Goal: Task Accomplishment & Management: Manage account settings

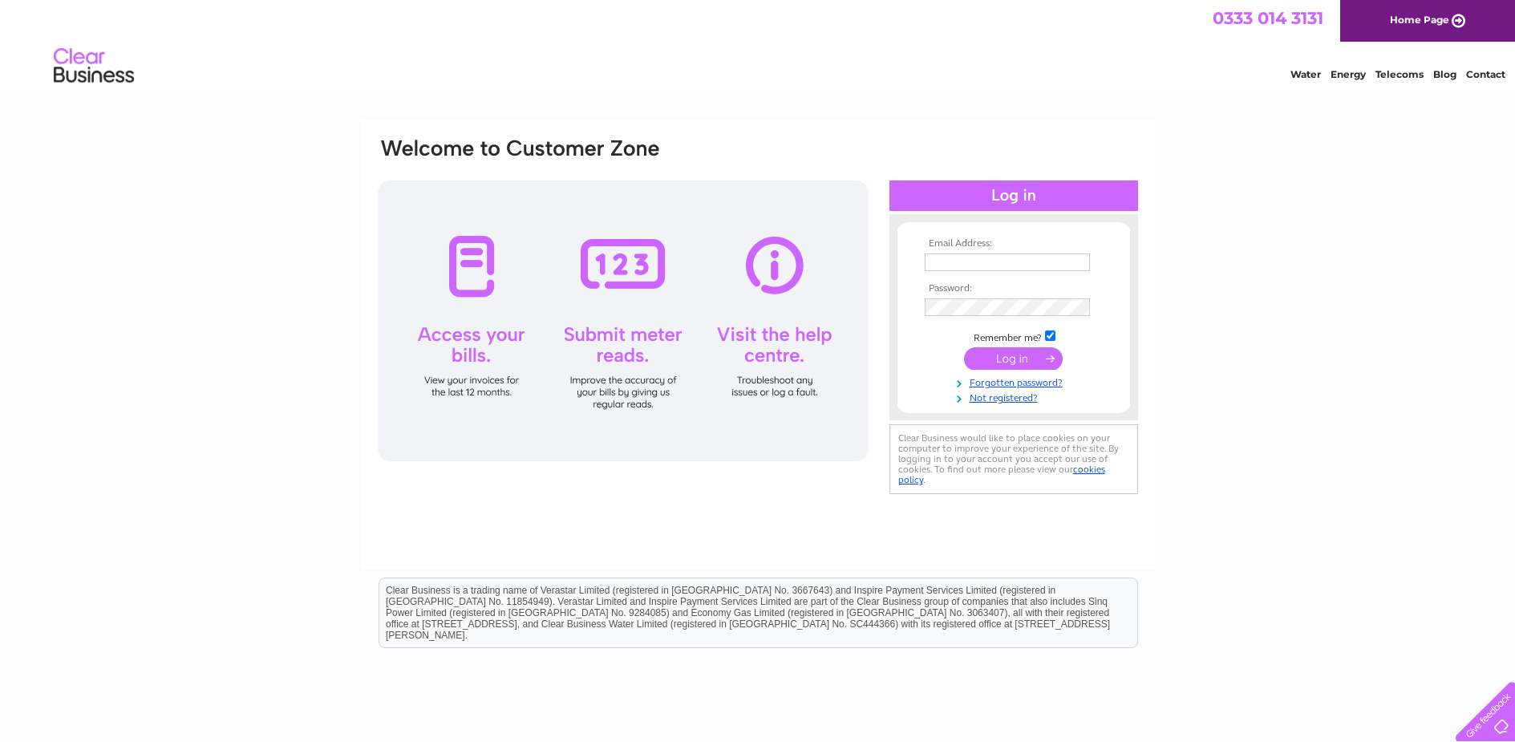
click at [962, 269] on input "text" at bounding box center [1007, 262] width 165 height 18
type input "sbz_aisha@yahoo.co.uk"
click at [1059, 340] on td "Remember me?" at bounding box center [1014, 338] width 186 height 16
click at [1047, 338] on input "checkbox" at bounding box center [1050, 335] width 10 height 10
checkbox input "false"
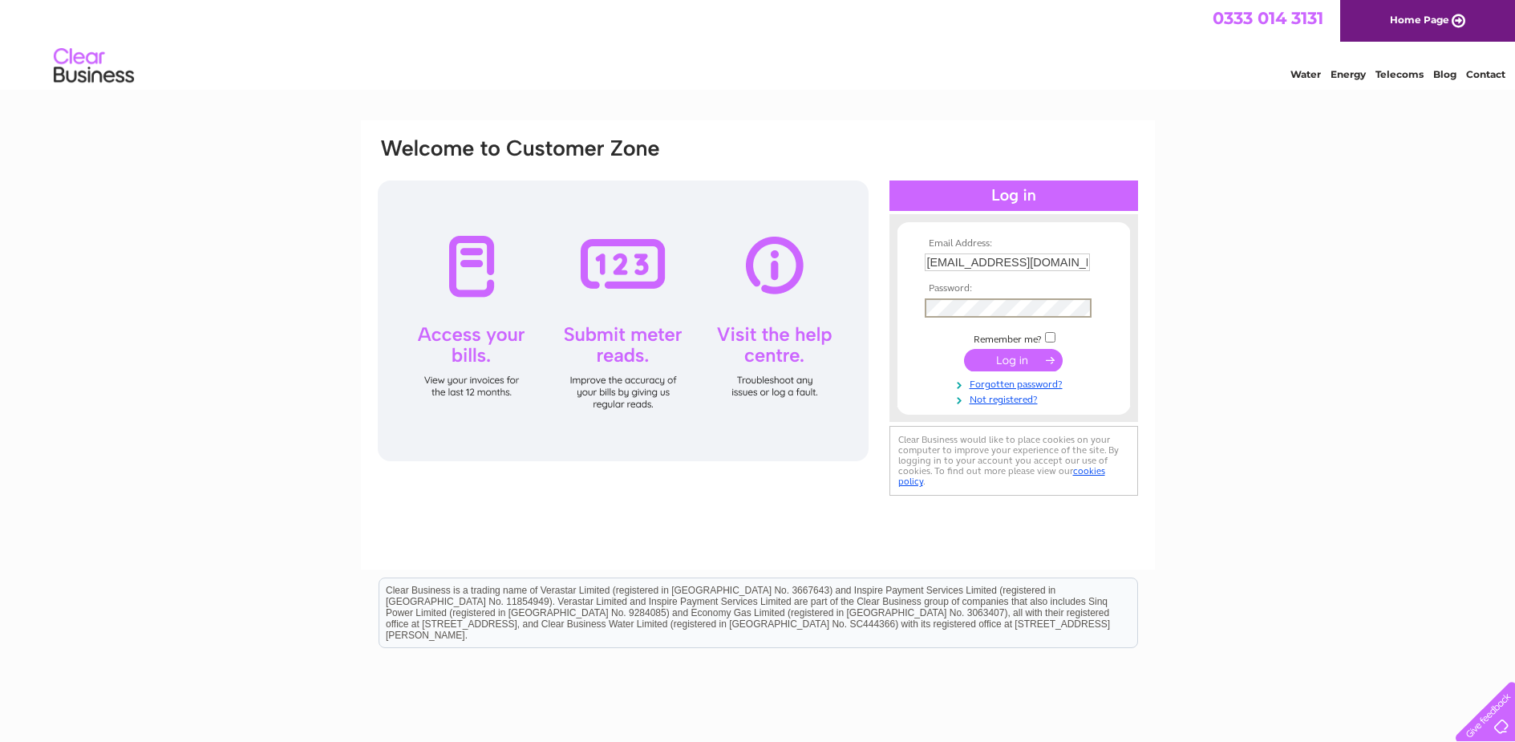
click at [1034, 352] on input "submit" at bounding box center [1013, 360] width 99 height 22
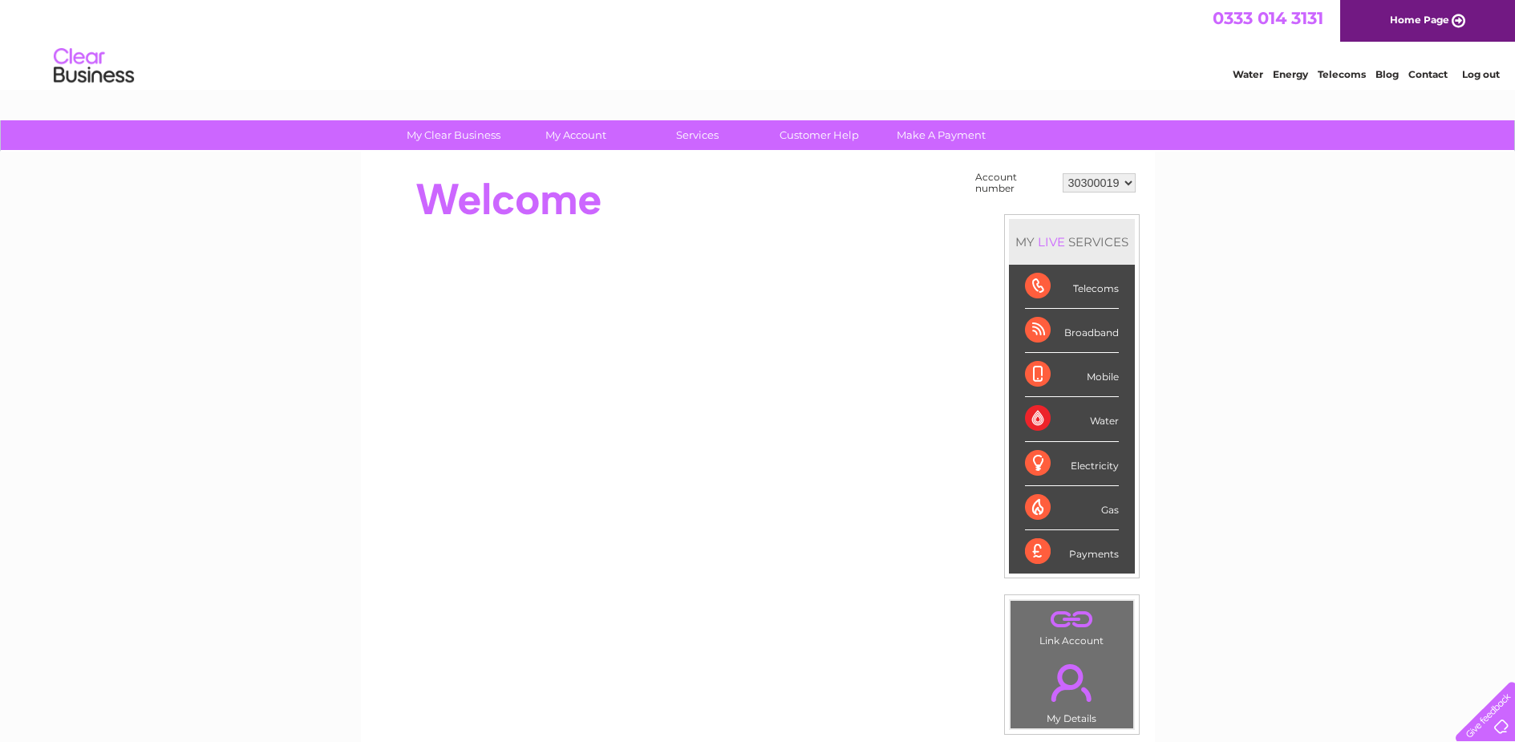
click at [1126, 182] on select "30300019 30313506" at bounding box center [1099, 182] width 73 height 19
select select "30313506"
click at [1063, 173] on select "30300019 30313506" at bounding box center [1099, 182] width 73 height 19
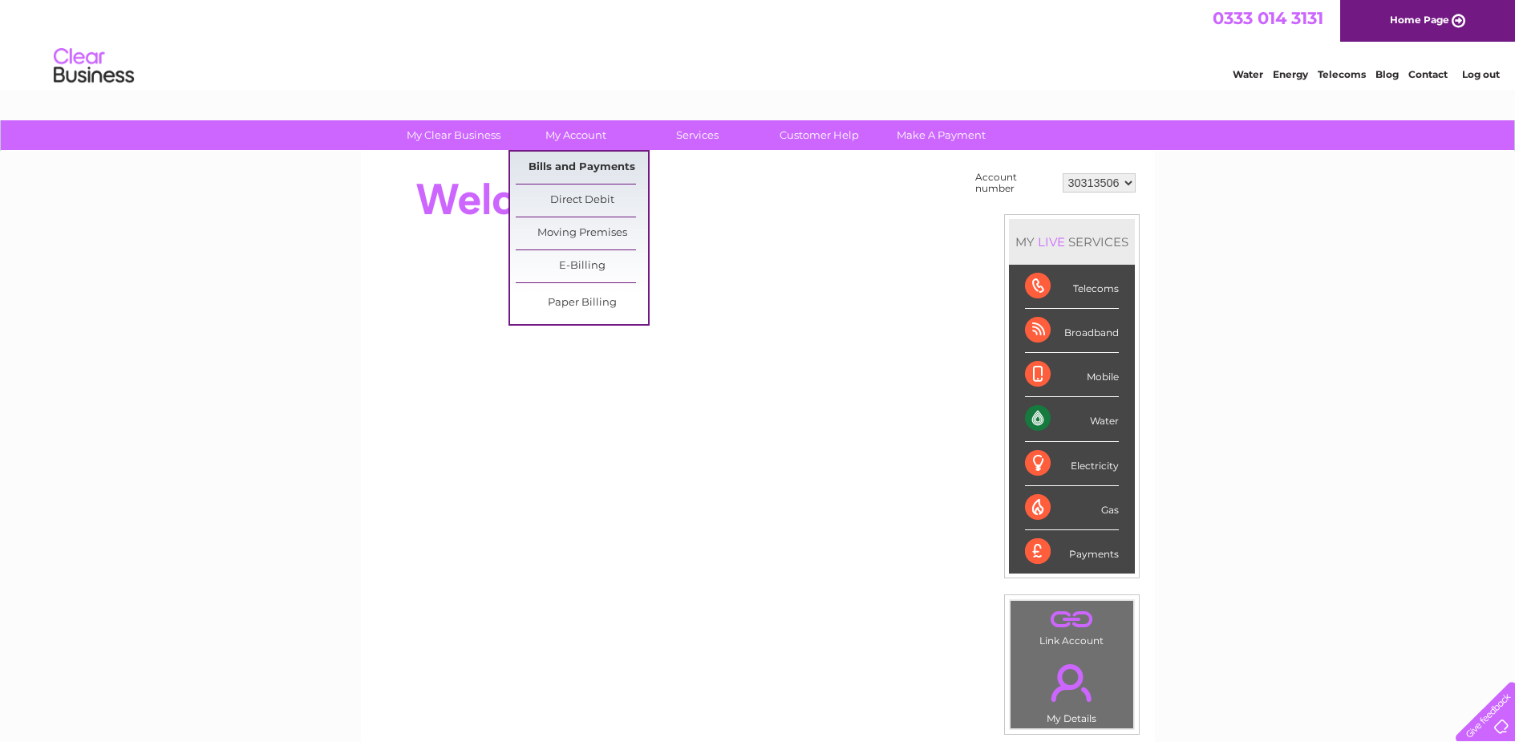
click at [595, 165] on link "Bills and Payments" at bounding box center [582, 168] width 132 height 32
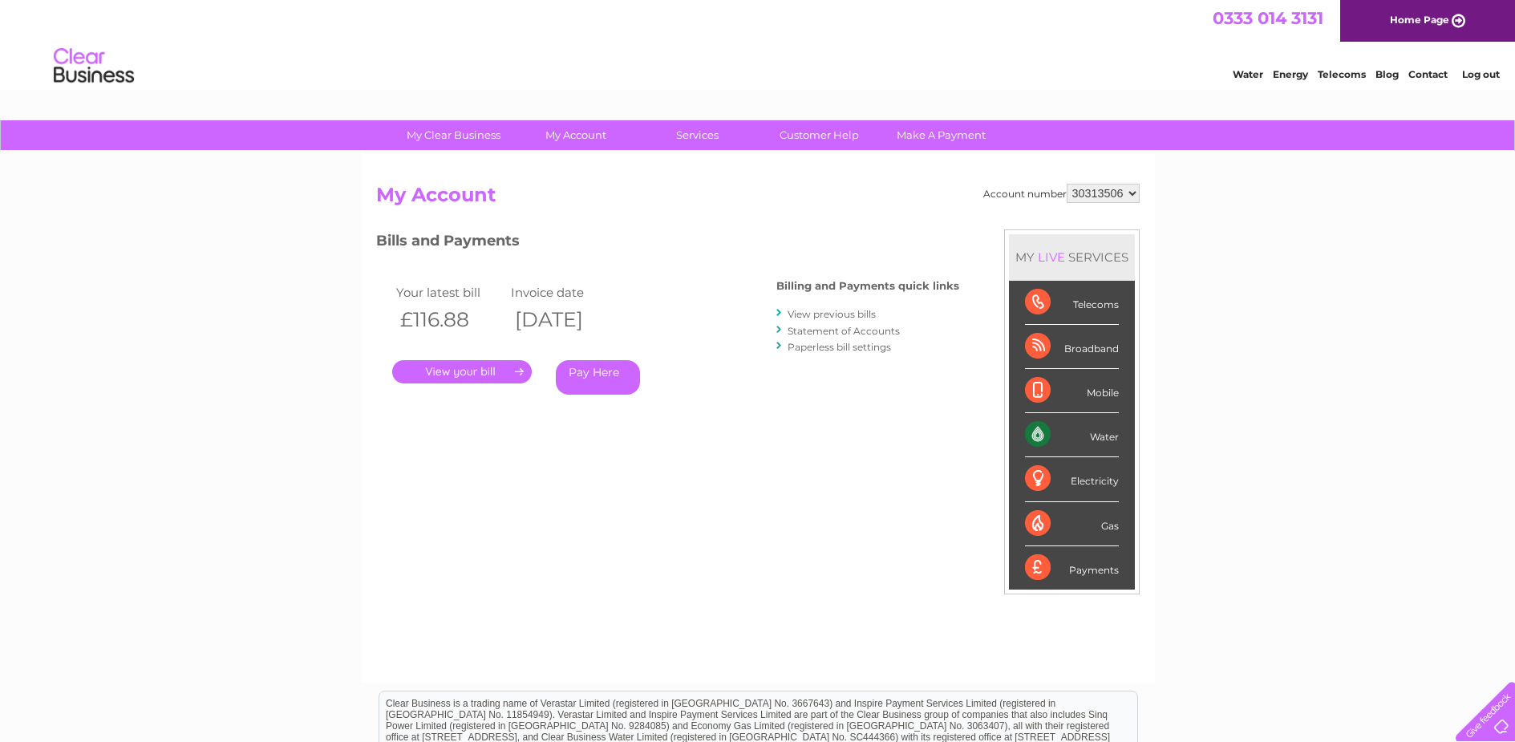
click at [623, 370] on link "Pay Here" at bounding box center [598, 377] width 84 height 34
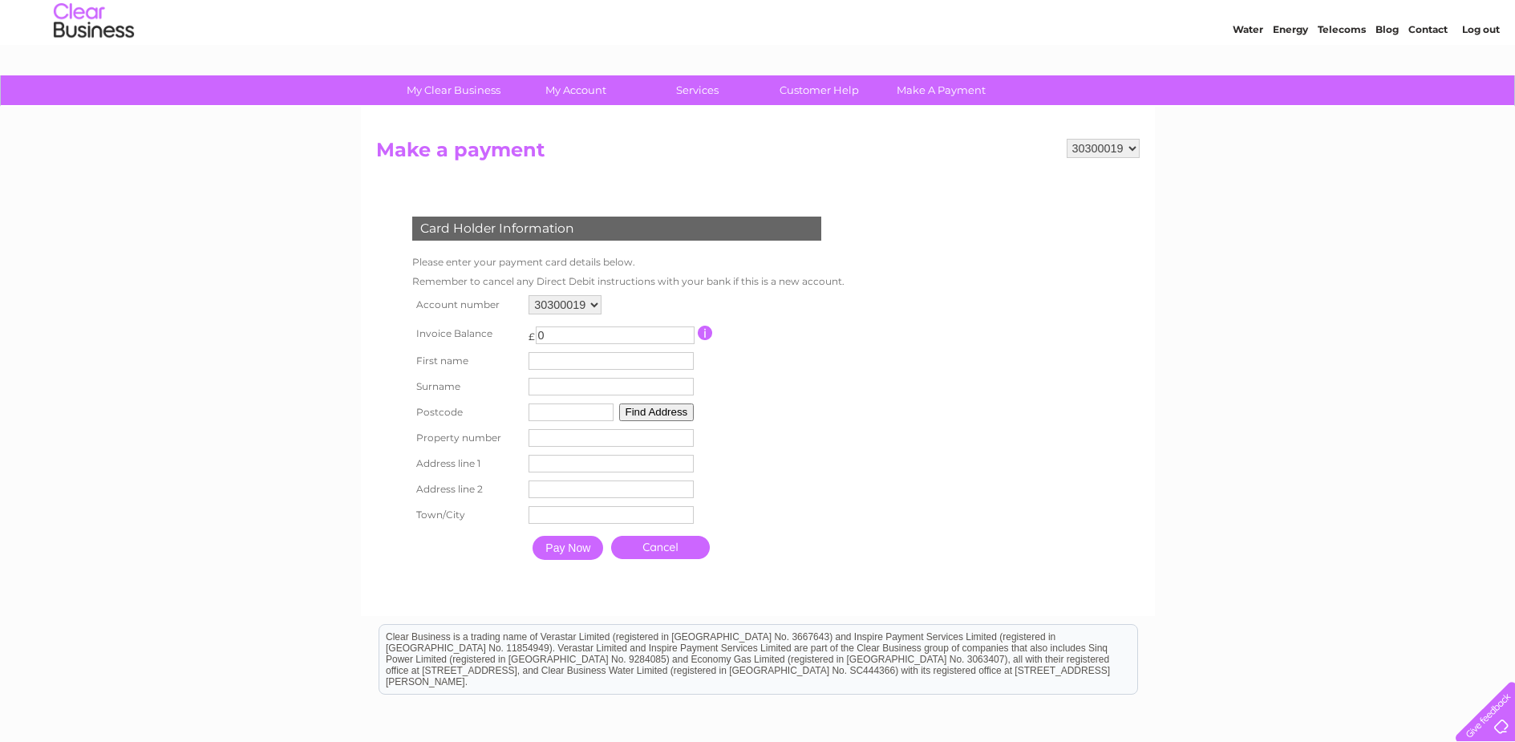
scroll to position [80, 0]
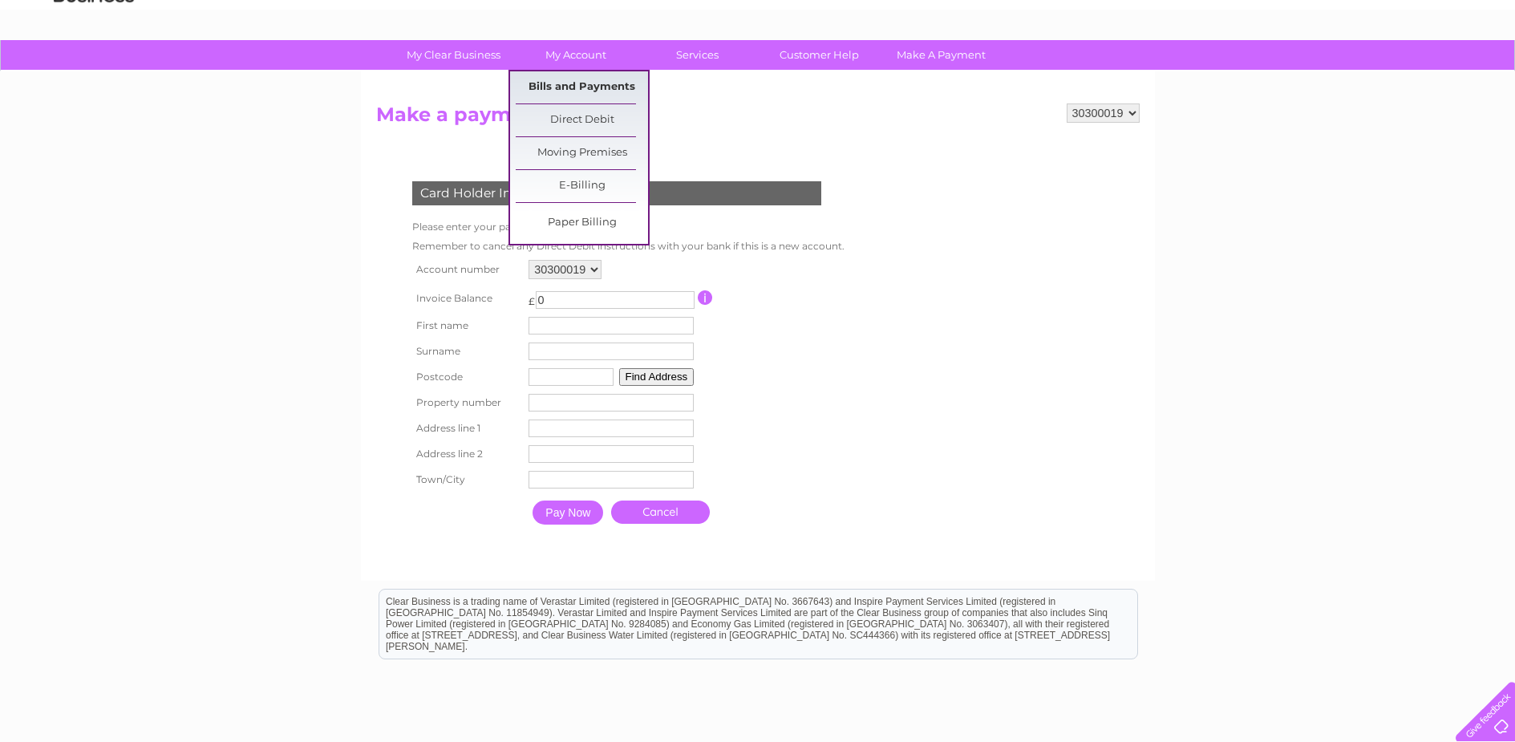
click at [576, 86] on link "Bills and Payments" at bounding box center [582, 87] width 132 height 32
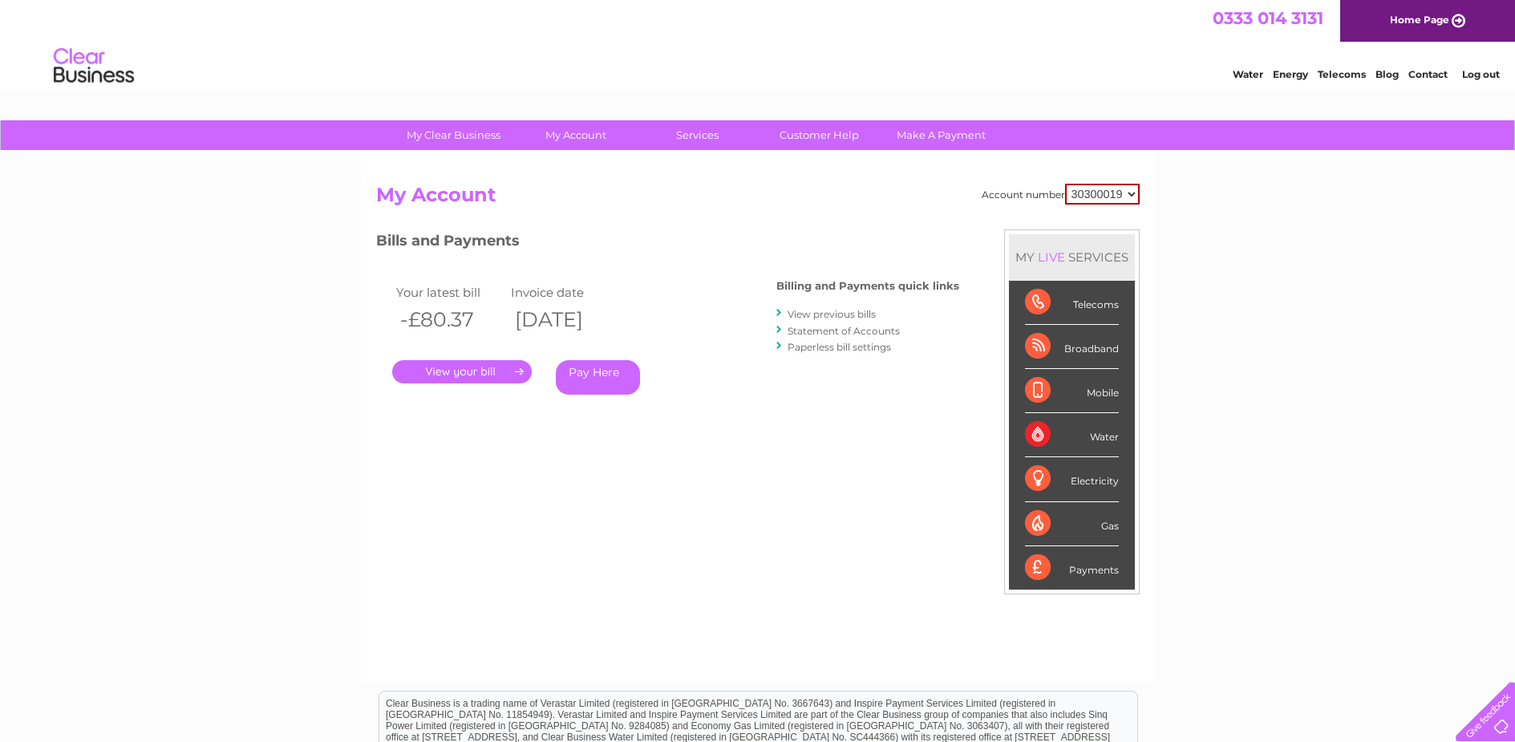
click at [501, 376] on link "." at bounding box center [462, 371] width 140 height 23
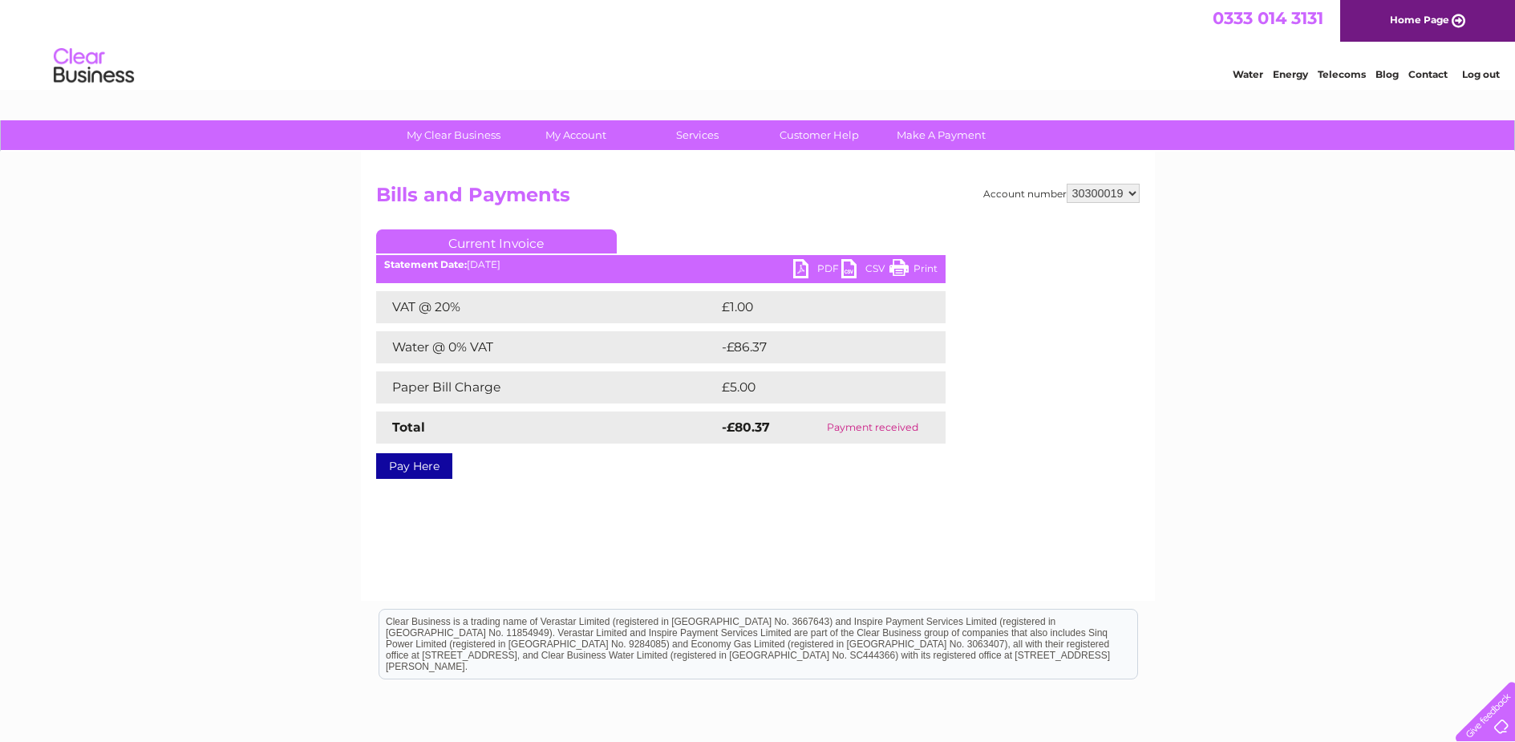
click at [802, 261] on link "PDF" at bounding box center [817, 270] width 48 height 23
click at [802, 262] on link "PDF" at bounding box center [817, 270] width 48 height 23
click at [822, 270] on link "PDF" at bounding box center [817, 270] width 48 height 23
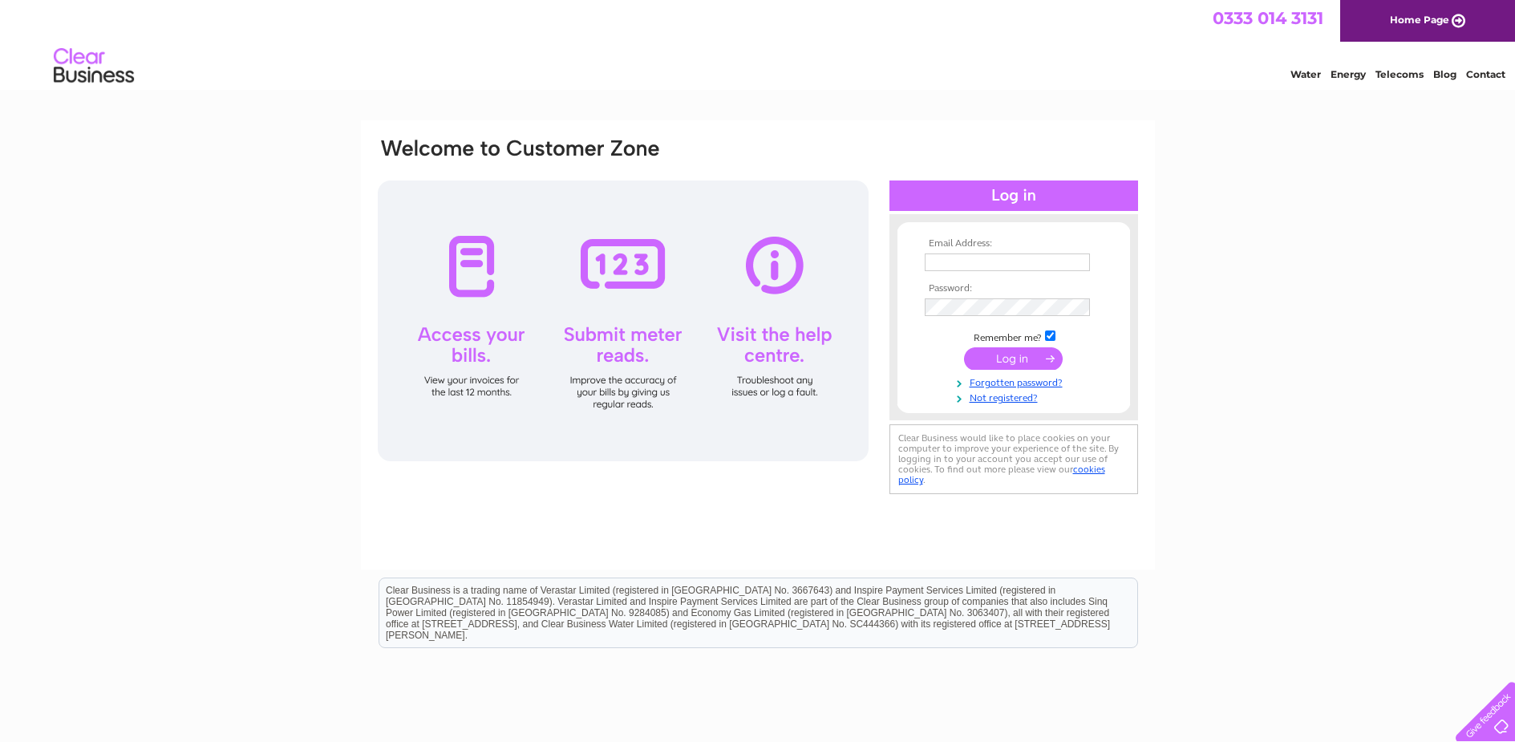
click at [980, 256] on input "text" at bounding box center [1007, 262] width 165 height 18
type input "[EMAIL_ADDRESS][DOMAIN_NAME]"
click at [1057, 334] on td "Remember me?" at bounding box center [1014, 336] width 186 height 16
click at [1055, 336] on input "checkbox" at bounding box center [1050, 335] width 10 height 10
checkbox input "false"
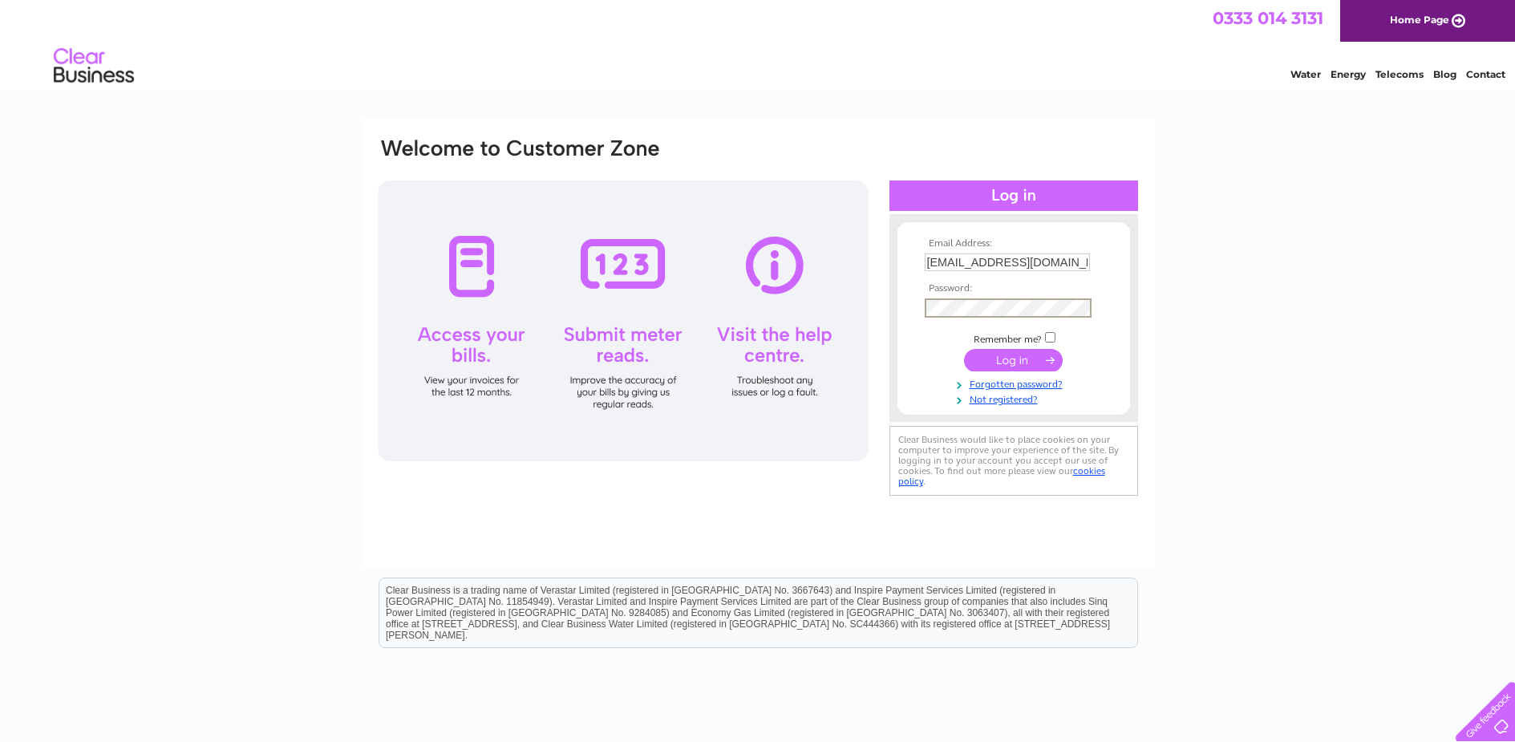
click at [1045, 363] on input "submit" at bounding box center [1013, 360] width 99 height 22
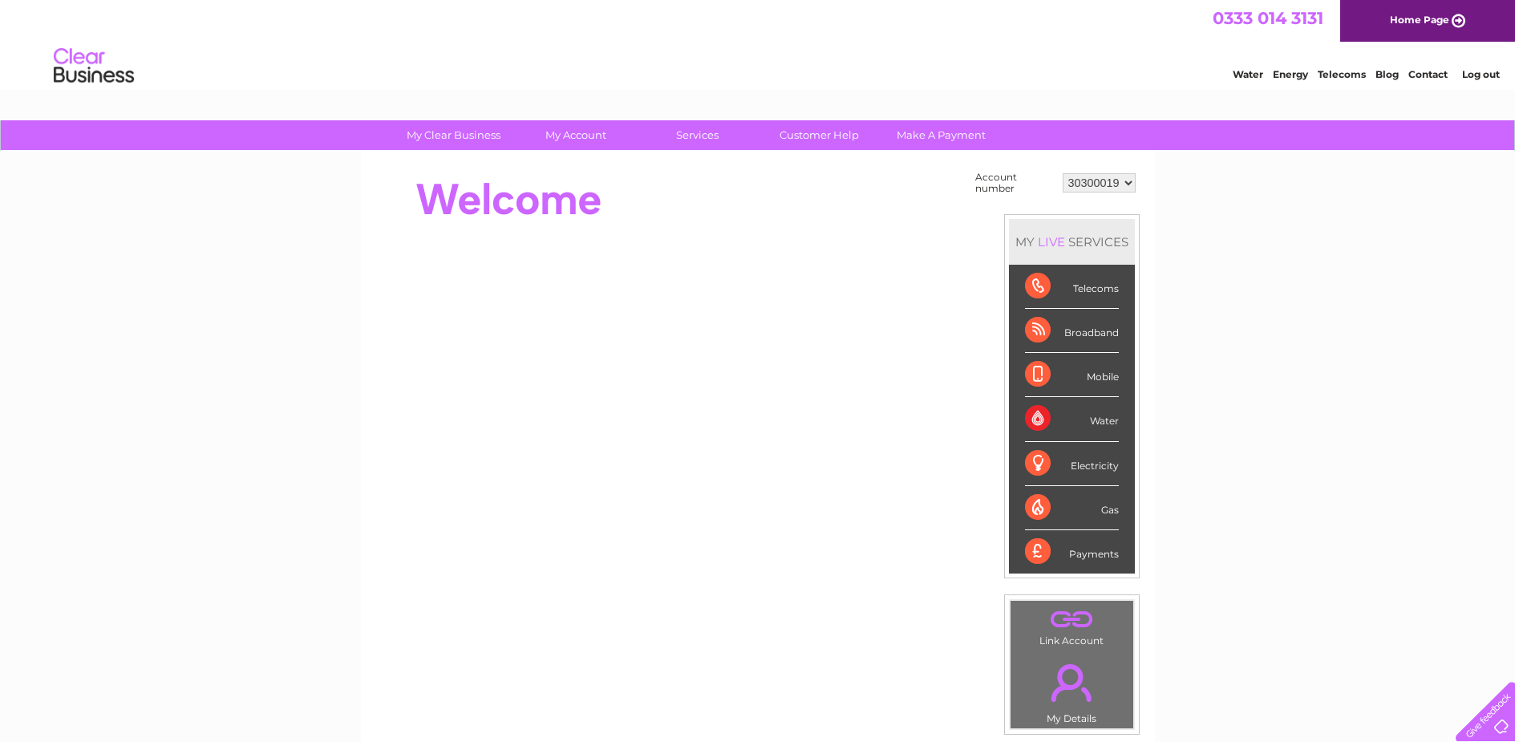
click at [1110, 185] on select "30300019 30313506" at bounding box center [1099, 182] width 73 height 19
select select "30313506"
click at [1063, 173] on select "30300019 30313506" at bounding box center [1099, 182] width 73 height 19
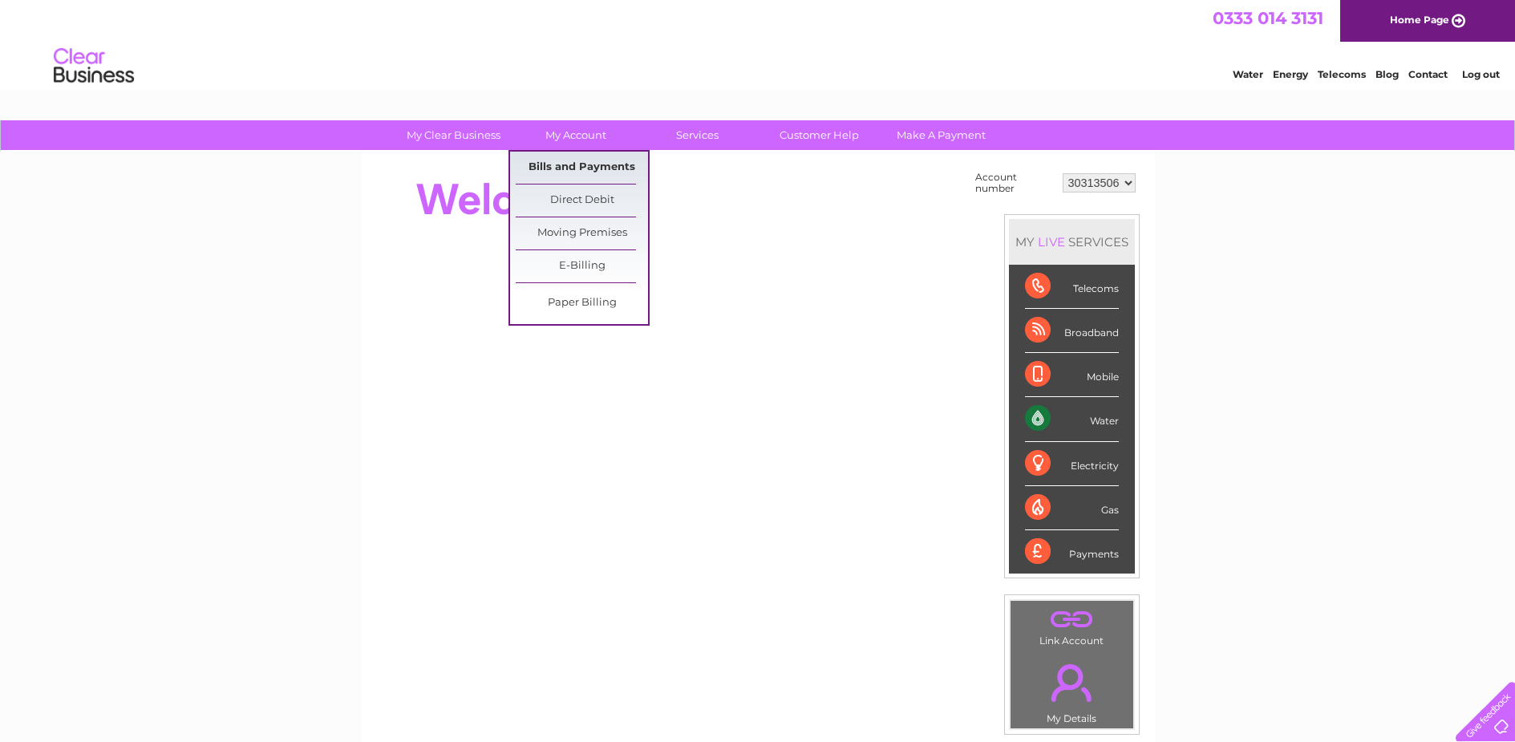
click at [586, 156] on link "Bills and Payments" at bounding box center [582, 168] width 132 height 32
click at [597, 167] on link "Bills and Payments" at bounding box center [582, 168] width 132 height 32
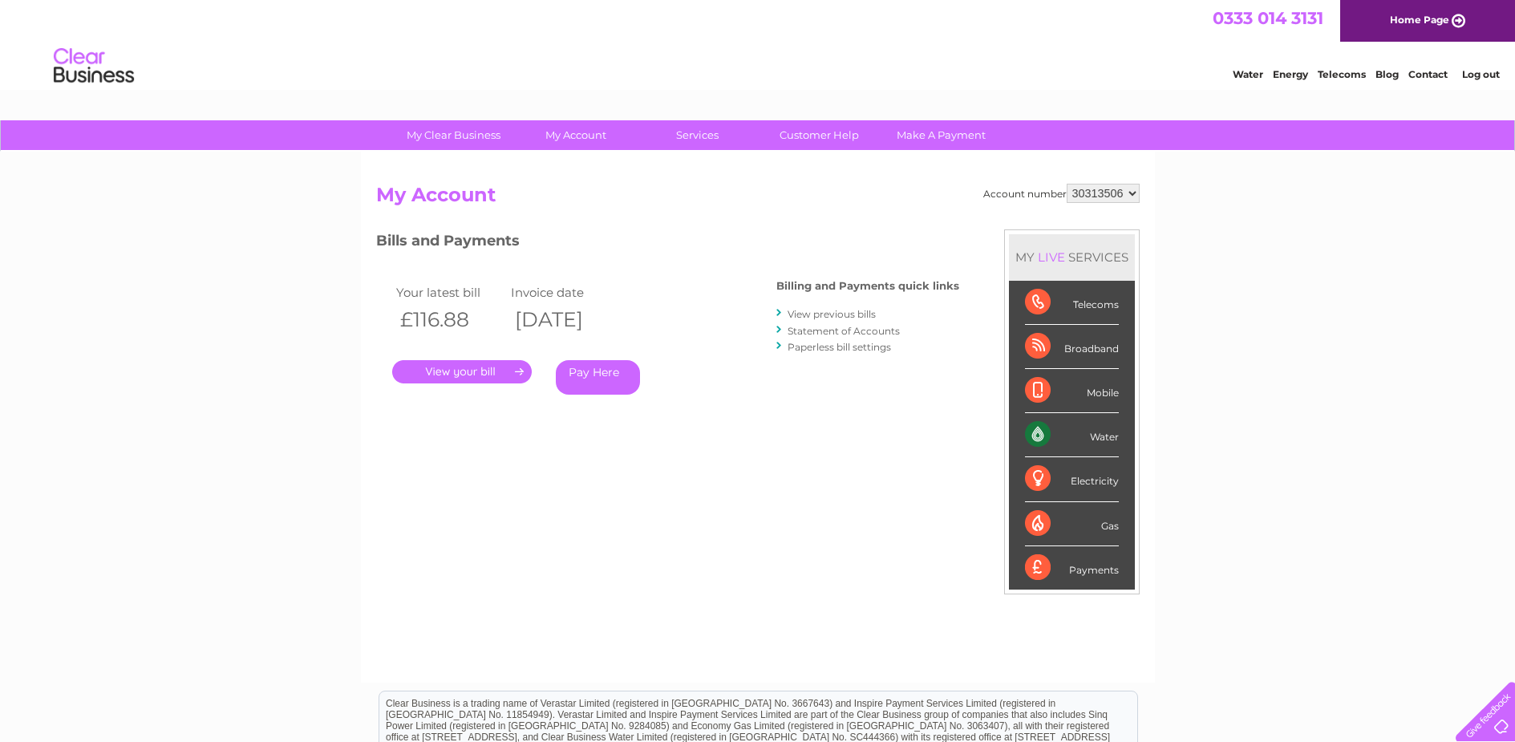
click at [504, 377] on link "." at bounding box center [462, 371] width 140 height 23
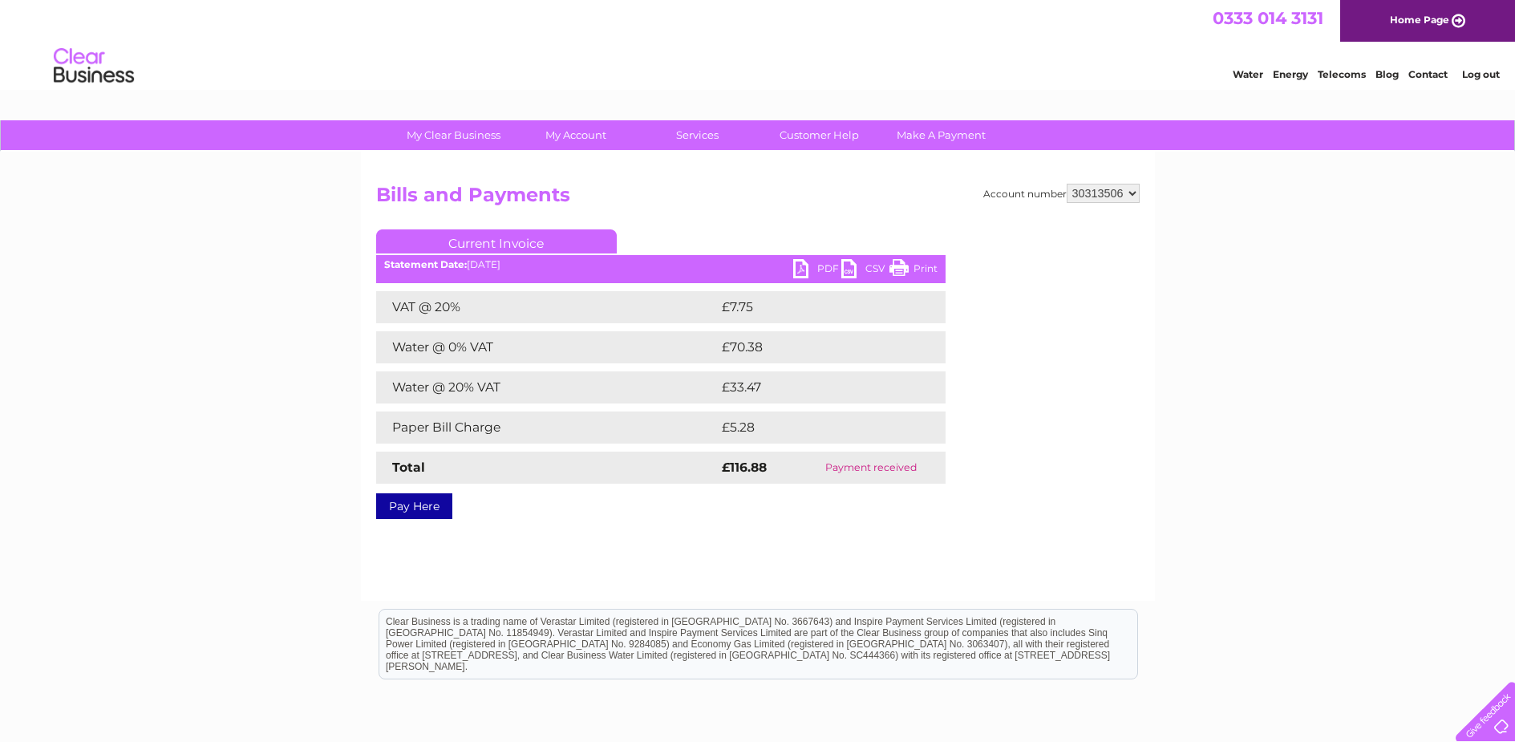
click at [812, 273] on link "PDF" at bounding box center [817, 270] width 48 height 23
